Goal: Entertainment & Leisure: Consume media (video, audio)

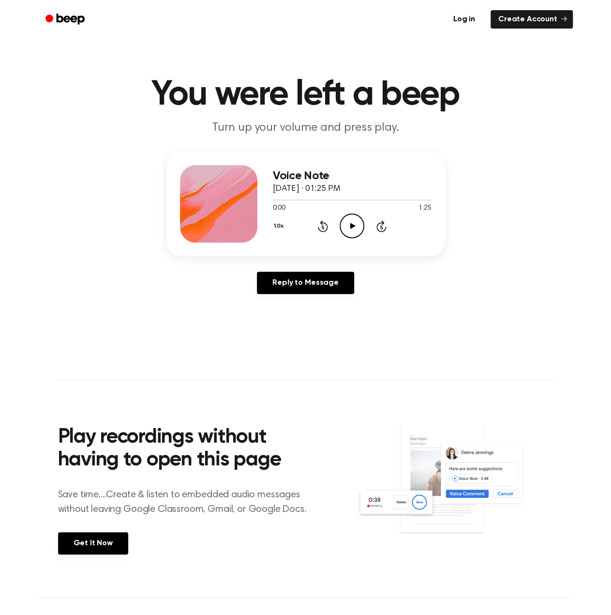
click at [358, 228] on icon "Play Audio" at bounding box center [352, 225] width 25 height 25
click at [354, 225] on icon "Pause Audio" at bounding box center [352, 225] width 25 height 25
click at [354, 230] on icon "Play Audio" at bounding box center [352, 225] width 25 height 25
click at [347, 226] on icon "Pause Audio" at bounding box center [352, 225] width 25 height 25
click at [332, 223] on div "1.0x Rewind 5 seconds Play Audio Skip 5 seconds" at bounding box center [352, 225] width 159 height 25
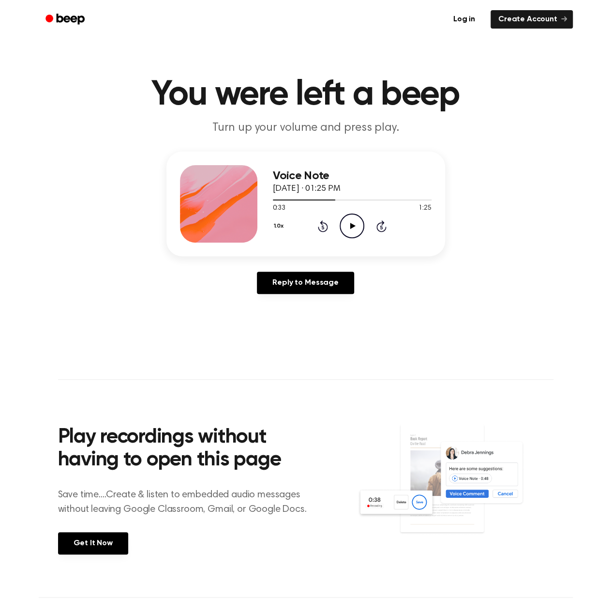
click at [326, 223] on icon at bounding box center [323, 226] width 10 height 12
click at [326, 222] on icon "Rewind 5 seconds" at bounding box center [323, 226] width 11 height 13
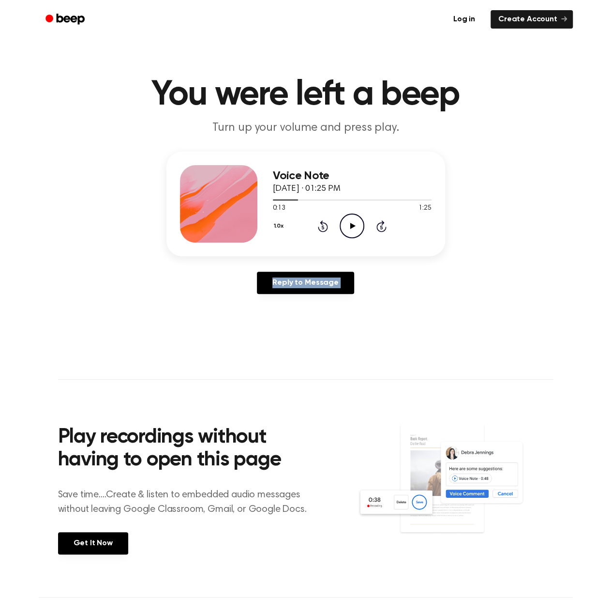
click at [326, 222] on icon "Rewind 5 seconds" at bounding box center [323, 226] width 11 height 13
click at [327, 221] on icon "Rewind 5 seconds" at bounding box center [323, 226] width 11 height 13
click at [327, 220] on icon "Rewind 5 seconds" at bounding box center [323, 226] width 11 height 13
click at [355, 229] on icon "Play Audio" at bounding box center [352, 225] width 25 height 25
click at [356, 224] on icon "Pause Audio" at bounding box center [352, 225] width 25 height 25
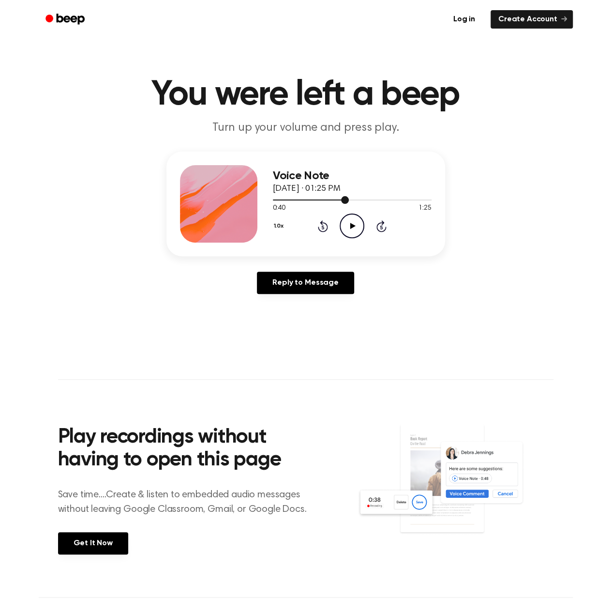
click at [288, 200] on div at bounding box center [352, 200] width 159 height 8
click at [342, 224] on icon "Play Audio" at bounding box center [352, 225] width 25 height 25
drag, startPoint x: 273, startPoint y: 201, endPoint x: 261, endPoint y: 199, distance: 12.2
click at [269, 200] on div "Voice Note [DATE] · 01:25 PM 0:11 1:25 Your browser does not support the [objec…" at bounding box center [306, 204] width 279 height 105
click at [284, 200] on div at bounding box center [284, 199] width 22 height 1
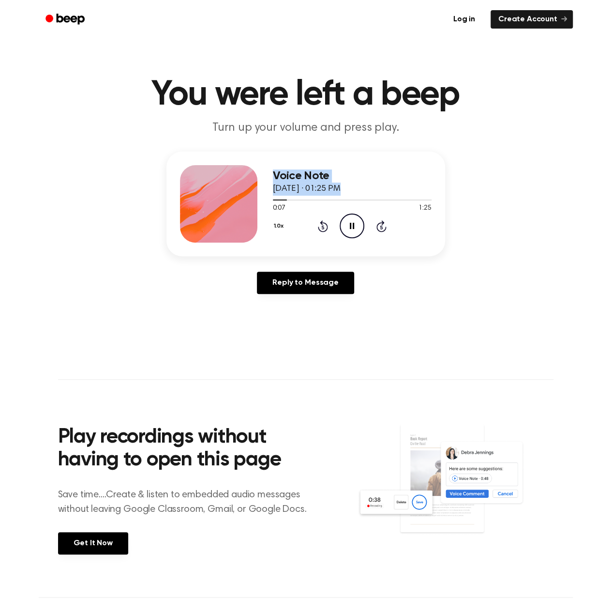
drag, startPoint x: 285, startPoint y: 200, endPoint x: 254, endPoint y: 201, distance: 31.0
click at [254, 201] on div "Voice Note [DATE] · 01:25 PM 0:07 1:25 Your browser does not support the [objec…" at bounding box center [306, 204] width 279 height 105
click at [324, 226] on icon "Rewind 5 seconds" at bounding box center [323, 226] width 11 height 13
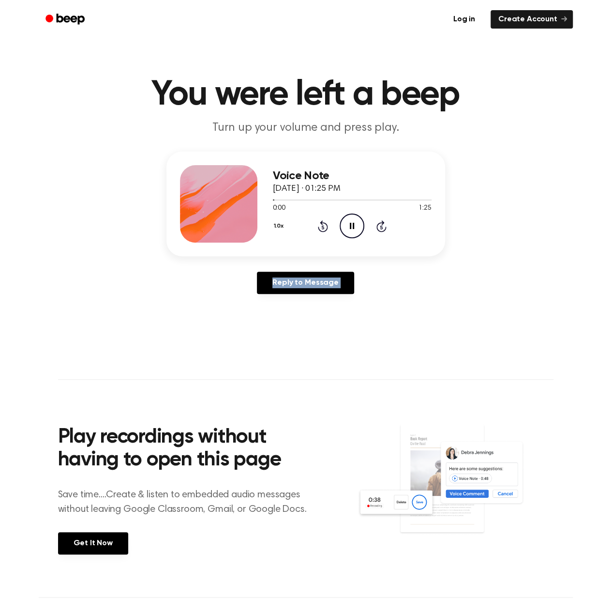
click at [324, 226] on icon "Rewind 5 seconds" at bounding box center [323, 226] width 11 height 13
click at [354, 223] on icon at bounding box center [352, 226] width 4 height 6
click at [354, 223] on icon "Play Audio" at bounding box center [352, 225] width 25 height 25
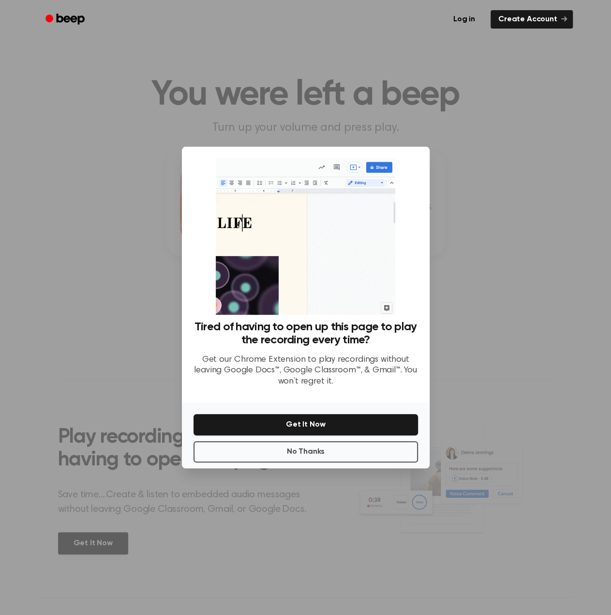
drag, startPoint x: 480, startPoint y: 305, endPoint x: 426, endPoint y: 396, distance: 105.9
click at [482, 305] on div at bounding box center [305, 307] width 611 height 615
click at [359, 453] on button "No Thanks" at bounding box center [306, 451] width 225 height 21
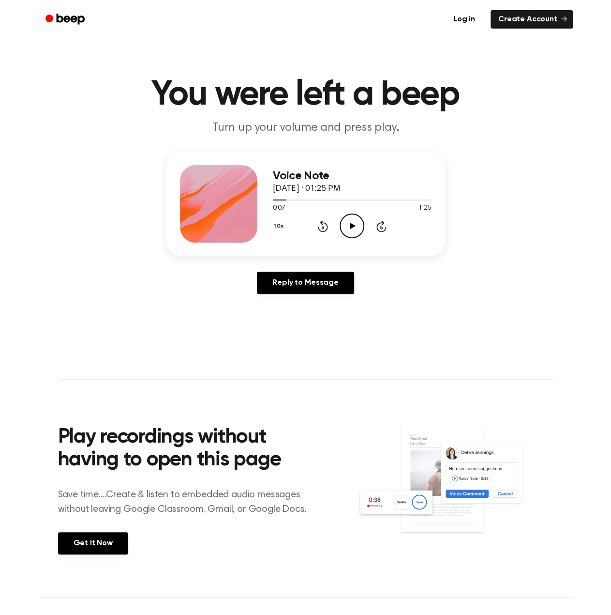
click at [353, 233] on icon "Play Audio" at bounding box center [352, 225] width 25 height 25
click at [353, 233] on icon "Pause Audio" at bounding box center [352, 225] width 25 height 25
click at [353, 233] on icon "Play Audio" at bounding box center [352, 225] width 25 height 25
click at [353, 233] on icon "Pause Audio" at bounding box center [352, 225] width 25 height 25
click at [353, 233] on icon "Play Audio" at bounding box center [352, 225] width 25 height 25
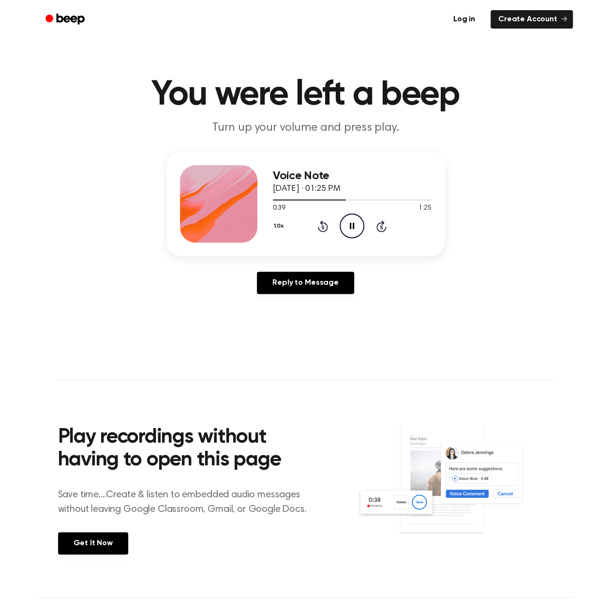
click at [380, 229] on icon "Skip 5 seconds" at bounding box center [381, 226] width 11 height 13
click at [323, 224] on icon at bounding box center [323, 226] width 10 height 12
click at [347, 224] on icon "Pause Audio" at bounding box center [352, 225] width 25 height 25
